Goal: Navigation & Orientation: Find specific page/section

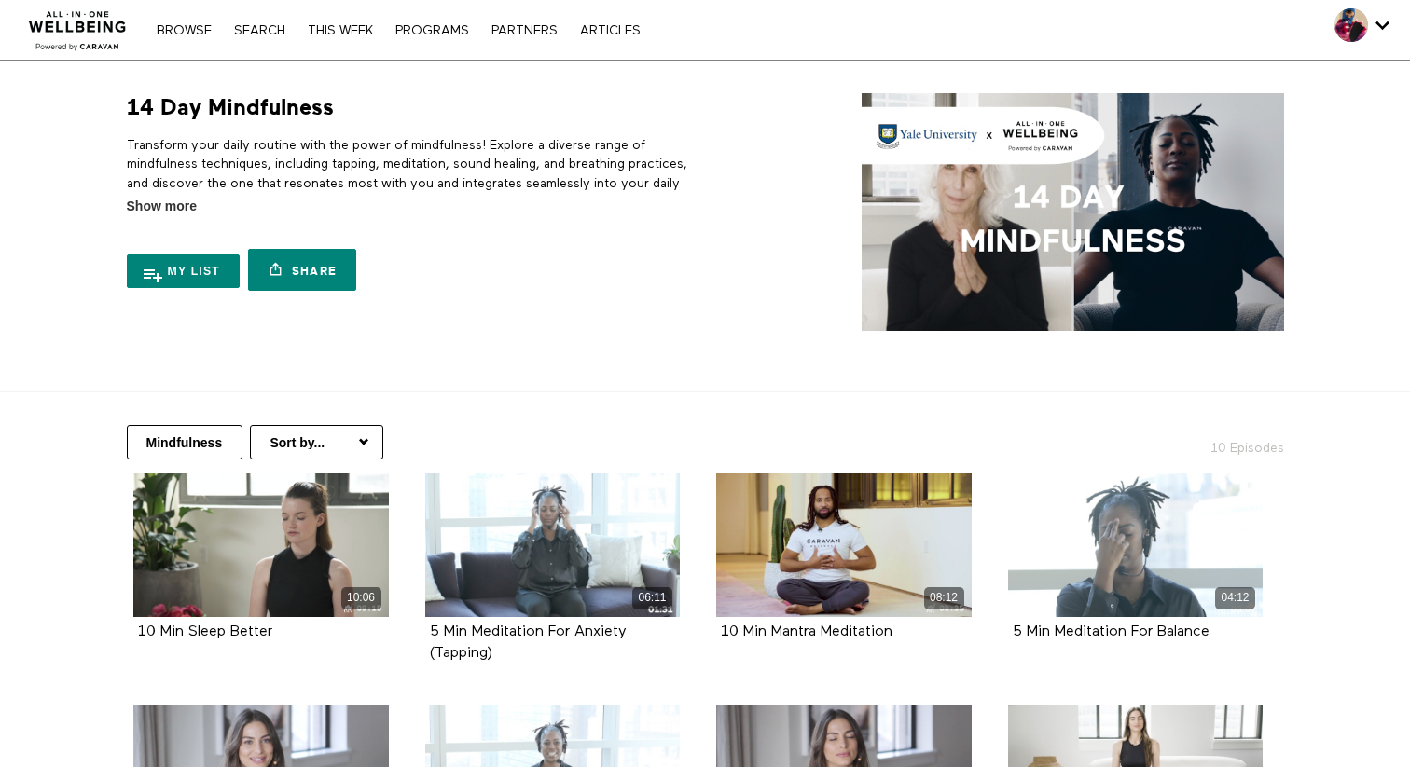
click at [186, 41] on div "Browse Search THIS WEEK PROGRAMS PARTNERS ARTICLES Account settings Manage Subs…" at bounding box center [485, 30] width 970 height 60
click at [190, 30] on link "Browse" at bounding box center [184, 30] width 74 height 13
